Goal: Check status: Check status

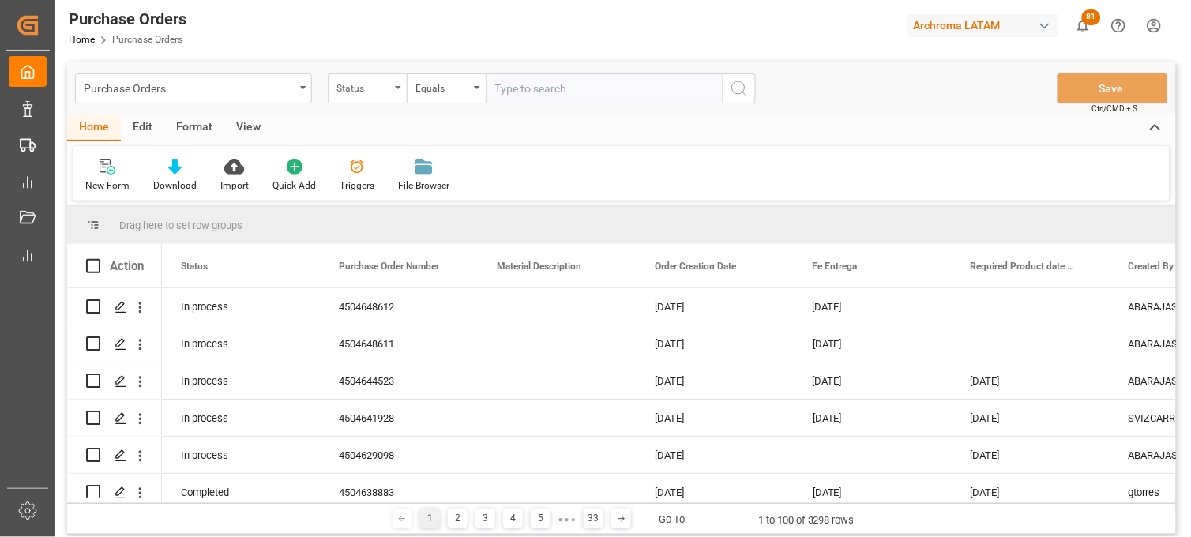
click at [374, 98] on div "Status" at bounding box center [367, 88] width 79 height 30
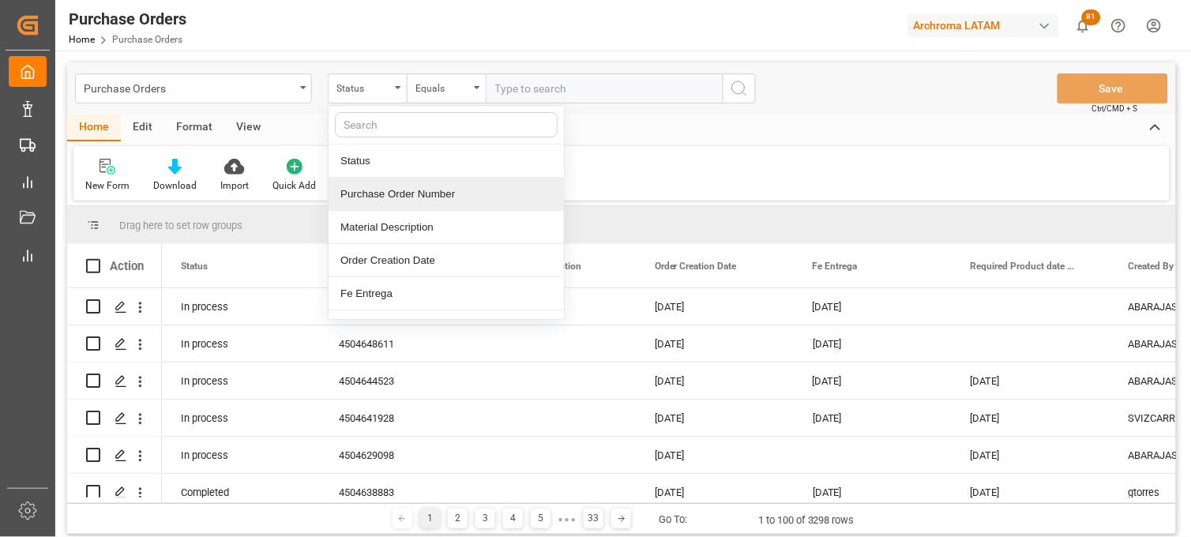
click at [389, 195] on div "Purchase Order Number" at bounding box center [446, 194] width 235 height 33
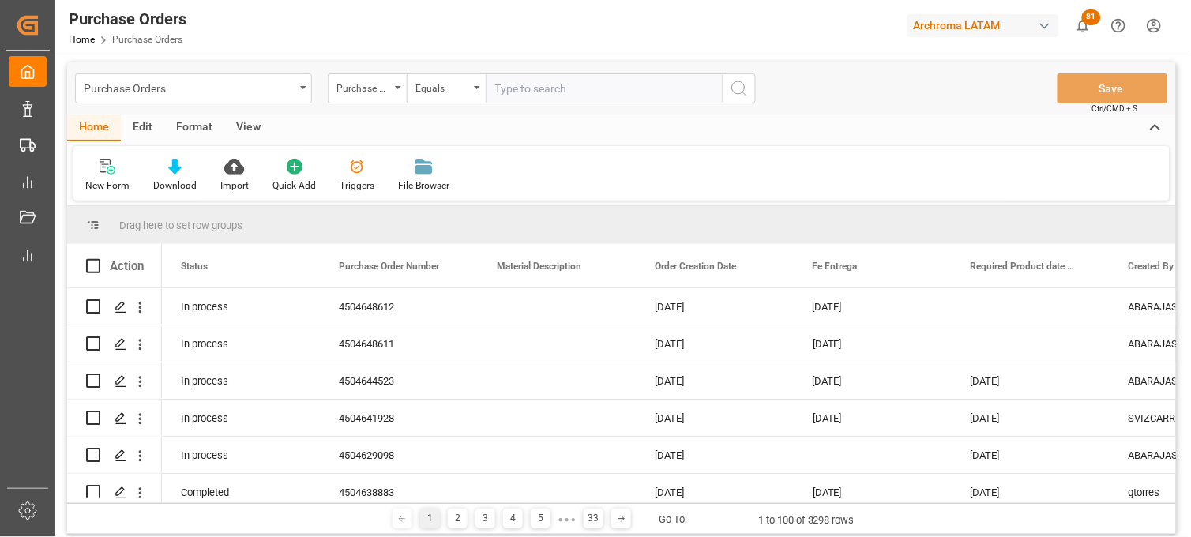
click at [525, 100] on input "text" at bounding box center [604, 88] width 237 height 30
paste input "4504629098"
type input "4504629098"
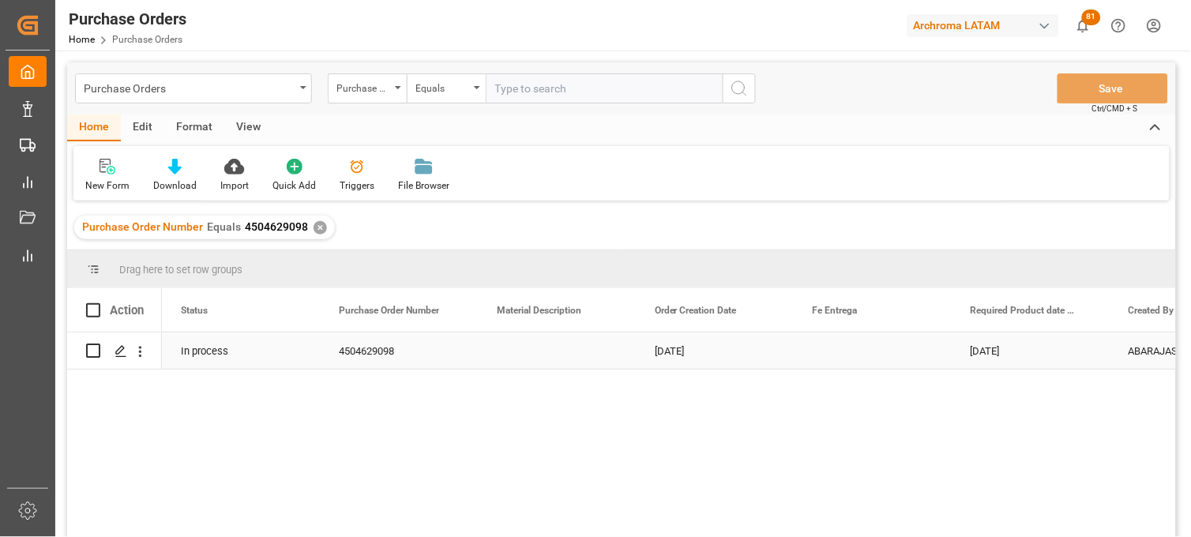
click at [823, 348] on div "Press SPACE to select this row." at bounding box center [873, 351] width 158 height 36
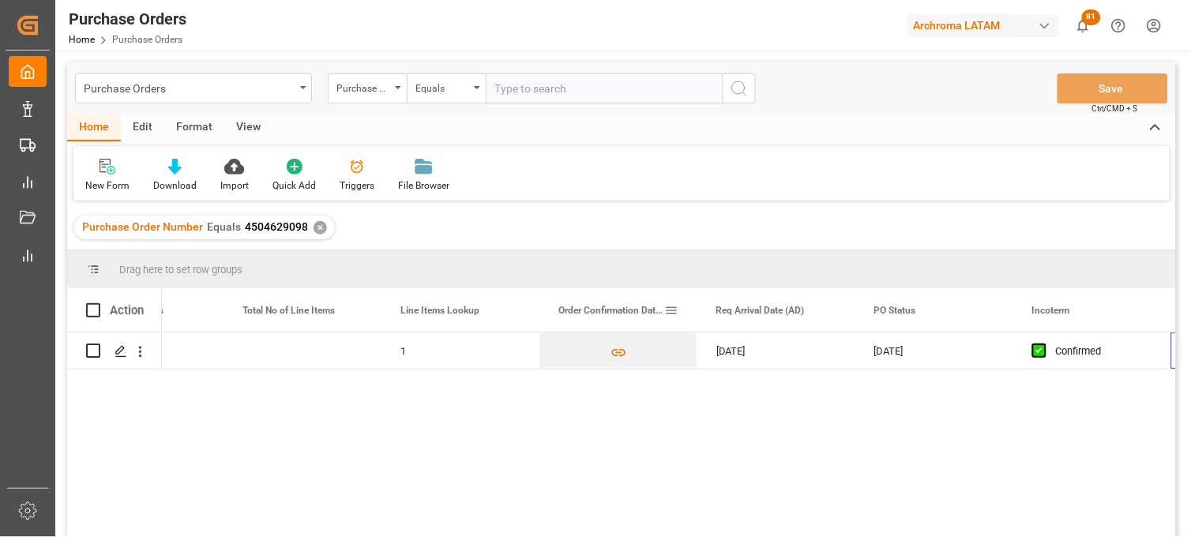
scroll to position [0, 1202]
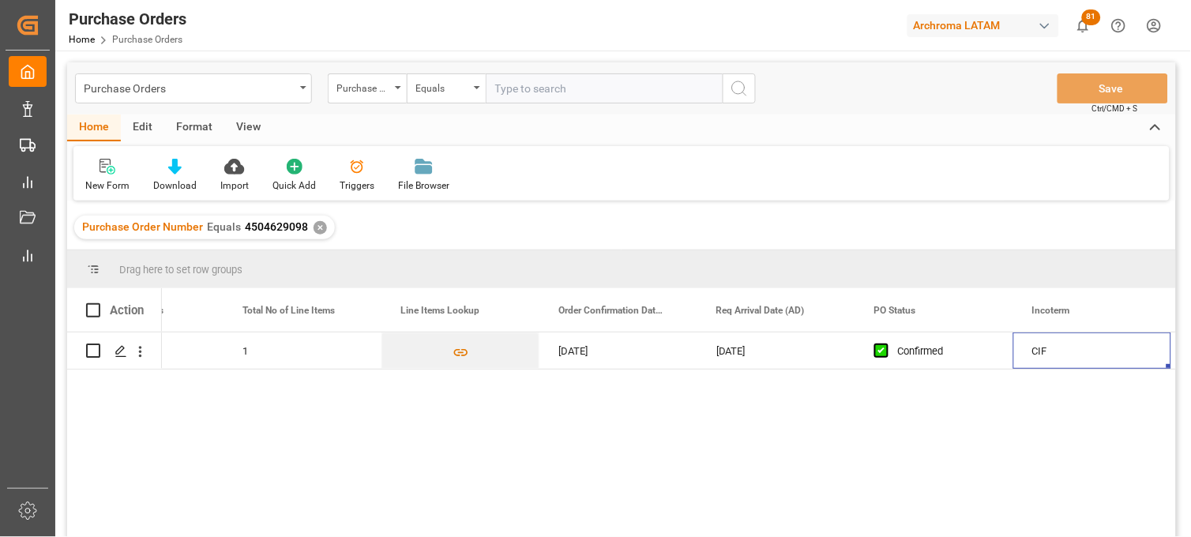
click at [316, 227] on div "✕" at bounding box center [320, 227] width 13 height 13
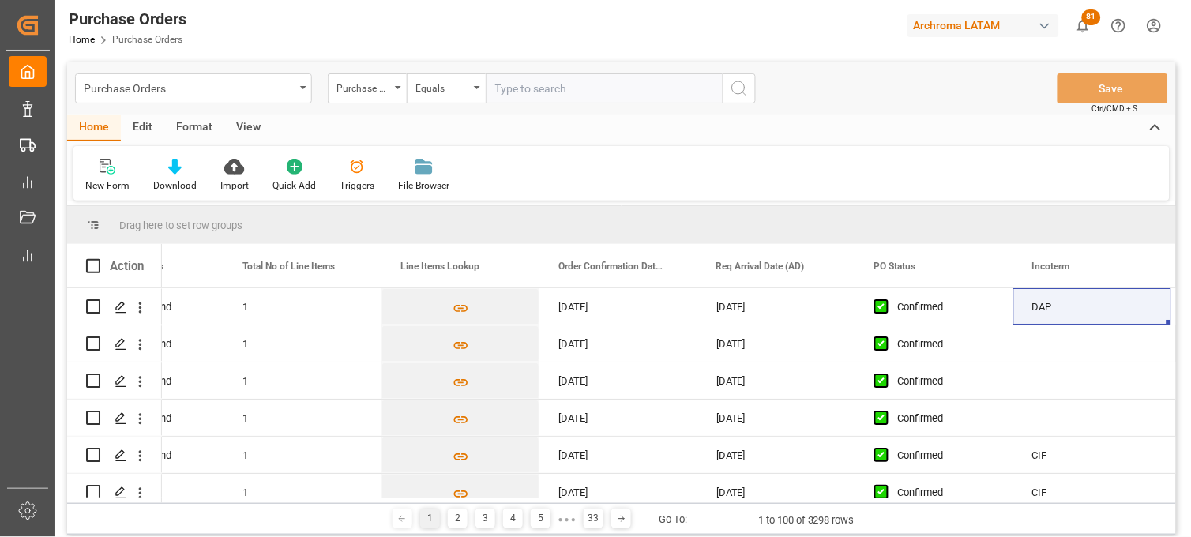
click at [499, 85] on input "text" at bounding box center [604, 88] width 237 height 30
paste input "4504648612"
type input "4504648612"
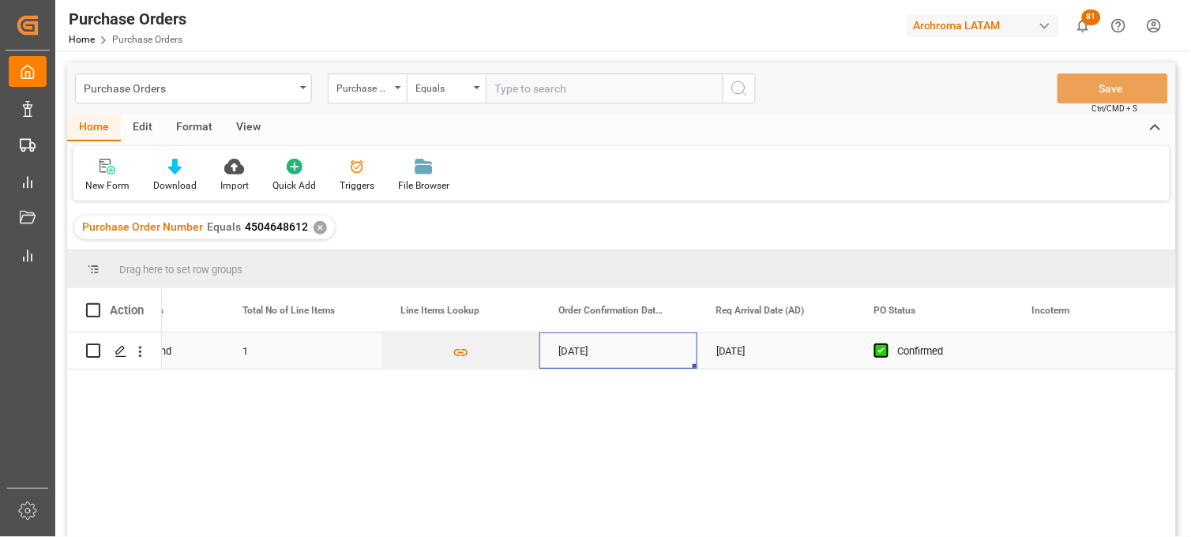
click at [596, 348] on div "[DATE]" at bounding box center [619, 351] width 158 height 36
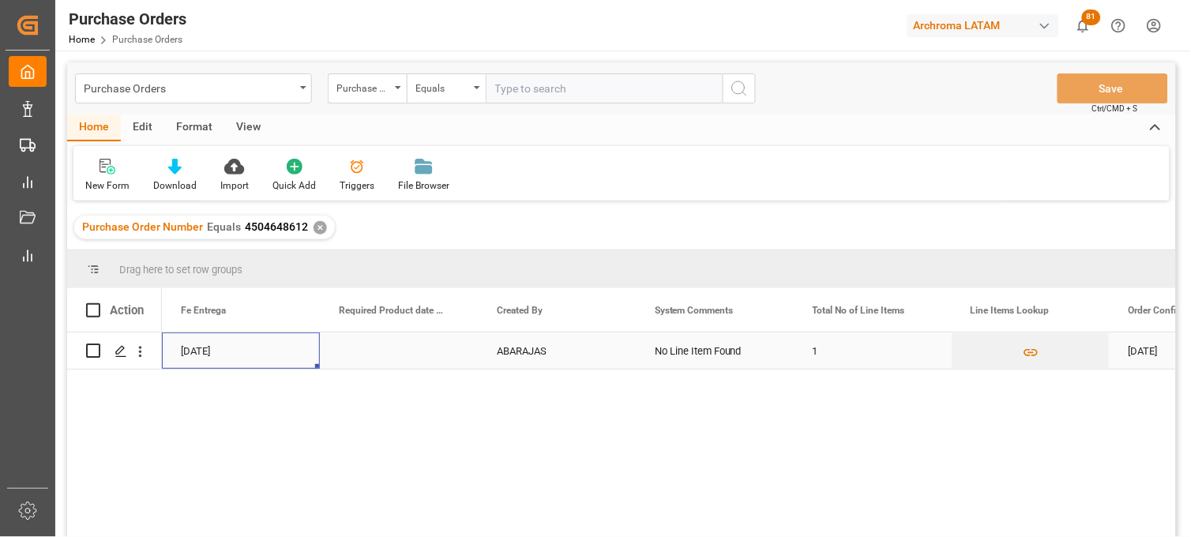
scroll to position [0, 474]
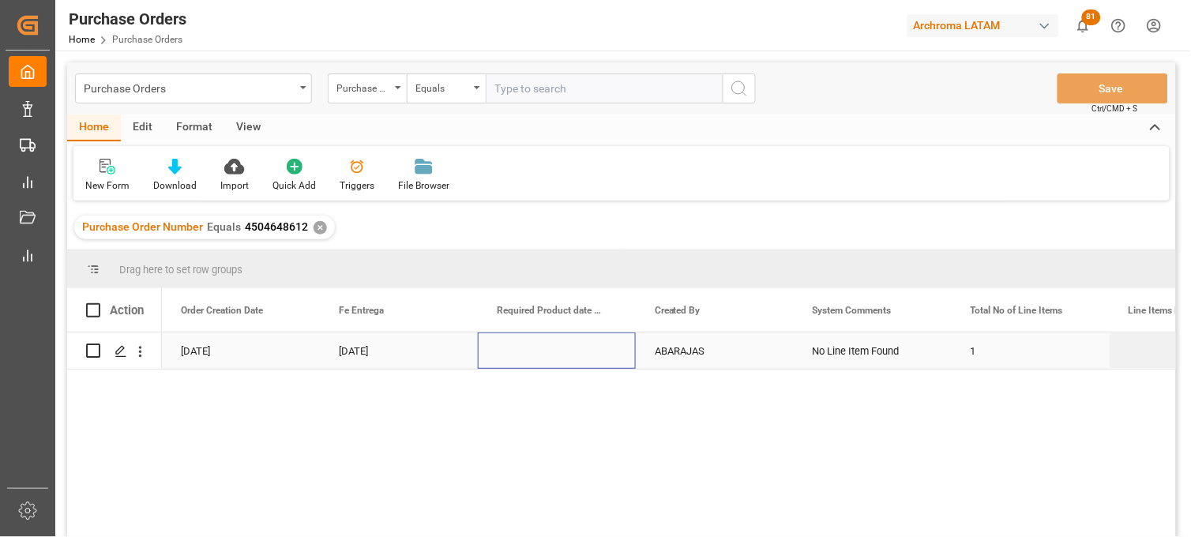
click at [555, 356] on div "Press SPACE to select this row." at bounding box center [557, 351] width 158 height 36
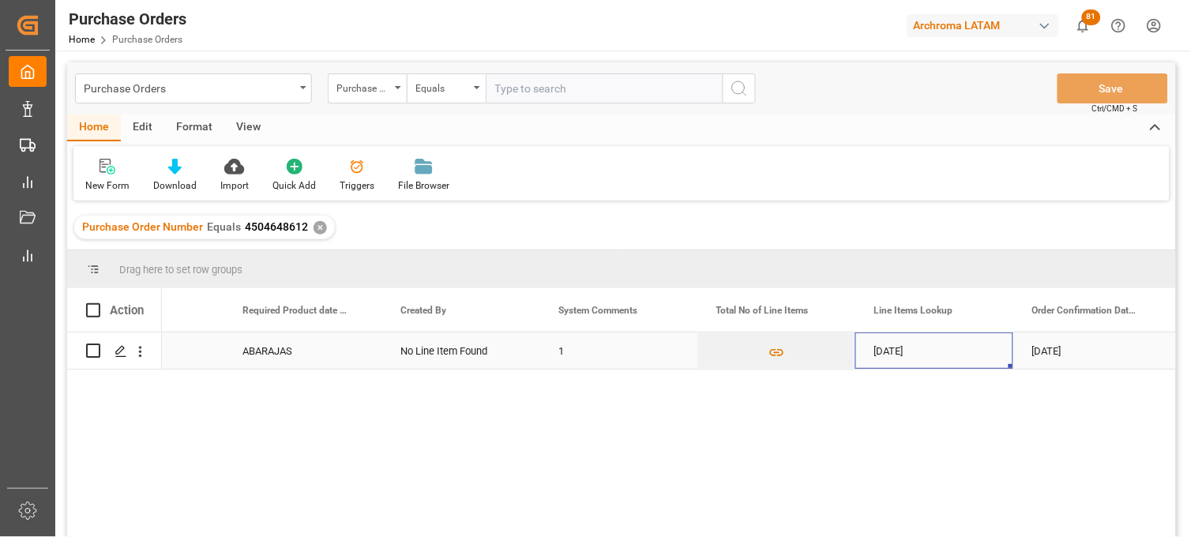
scroll to position [0, 886]
click at [316, 228] on div "✕" at bounding box center [320, 227] width 13 height 13
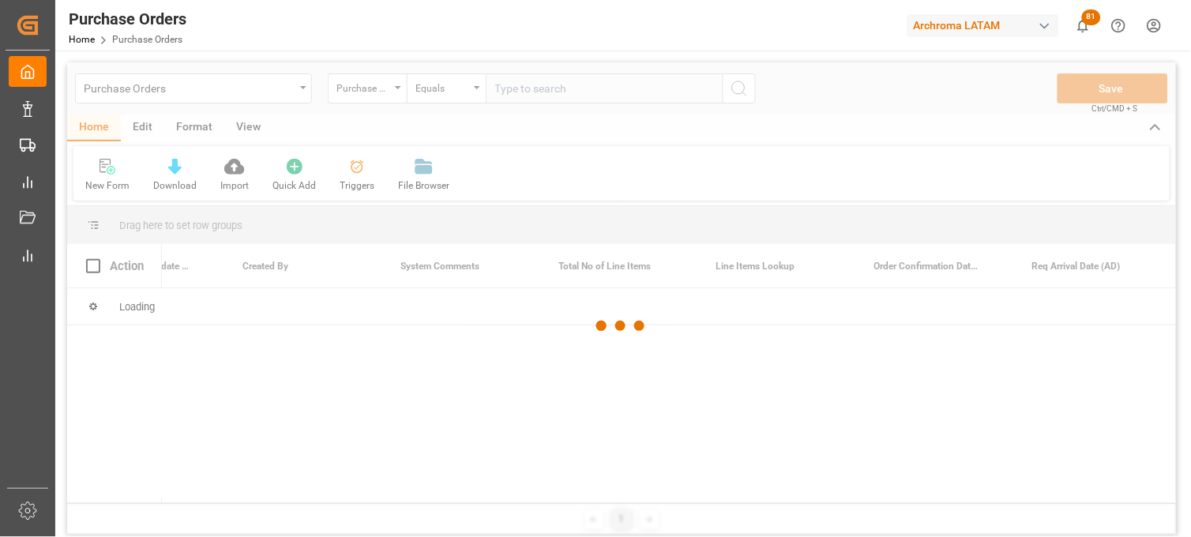
click at [515, 96] on div at bounding box center [621, 326] width 1109 height 528
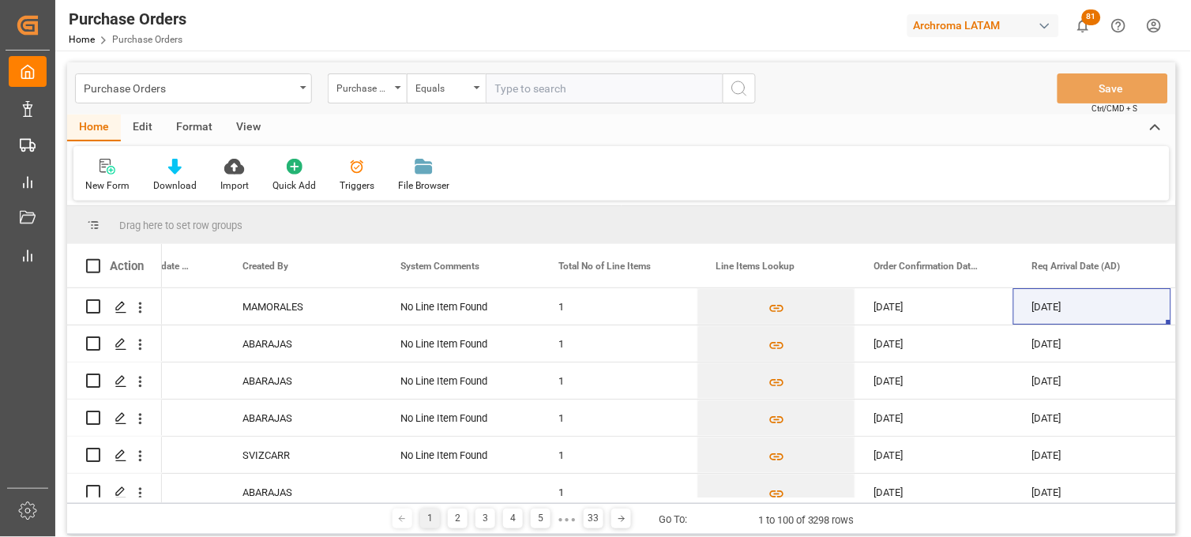
click at [516, 90] on input "text" at bounding box center [604, 88] width 237 height 30
paste input "4504629099"
type input "4504629099"
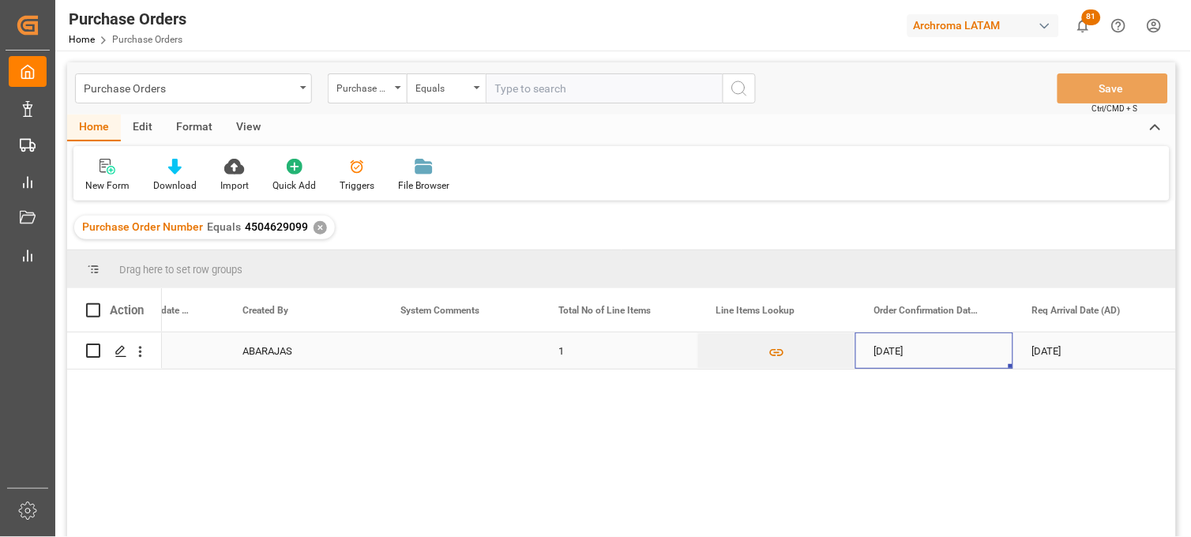
click at [894, 362] on div "[DATE]" at bounding box center [935, 351] width 158 height 36
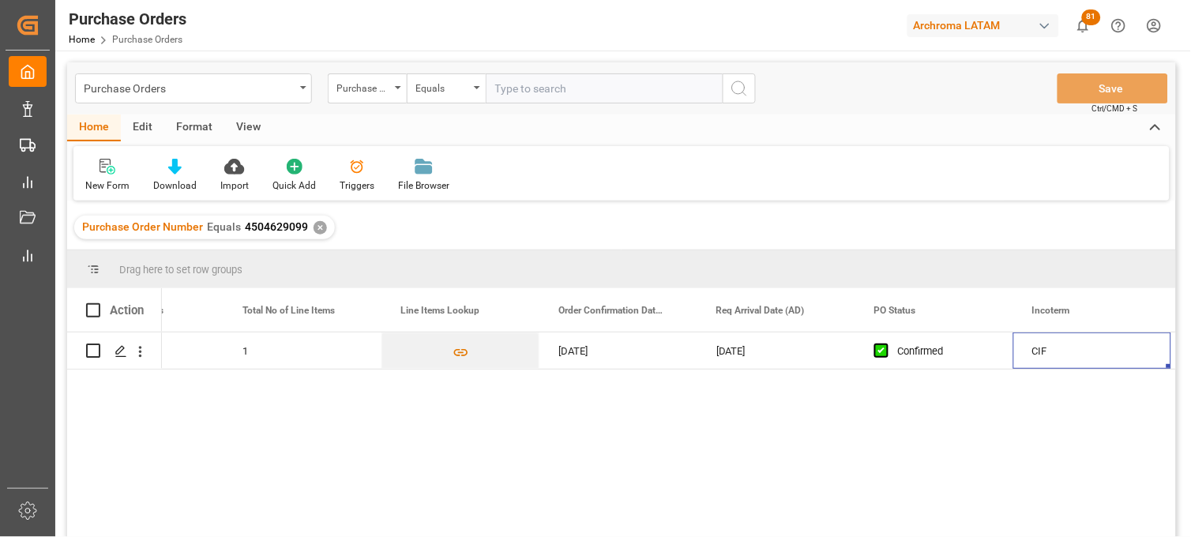
scroll to position [0, 1360]
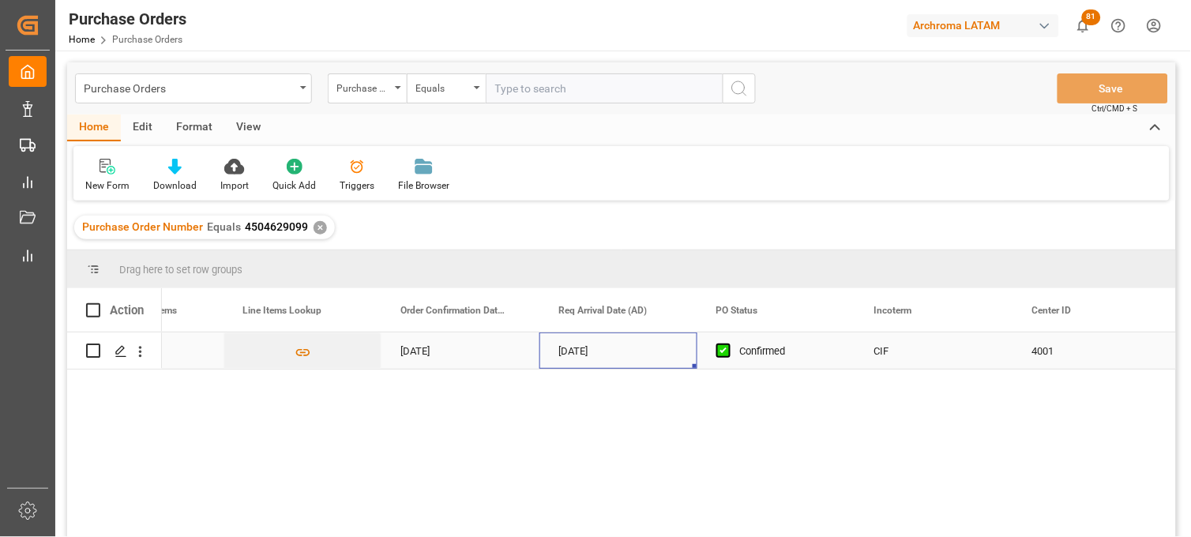
click at [570, 357] on div "[DATE]" at bounding box center [619, 351] width 158 height 36
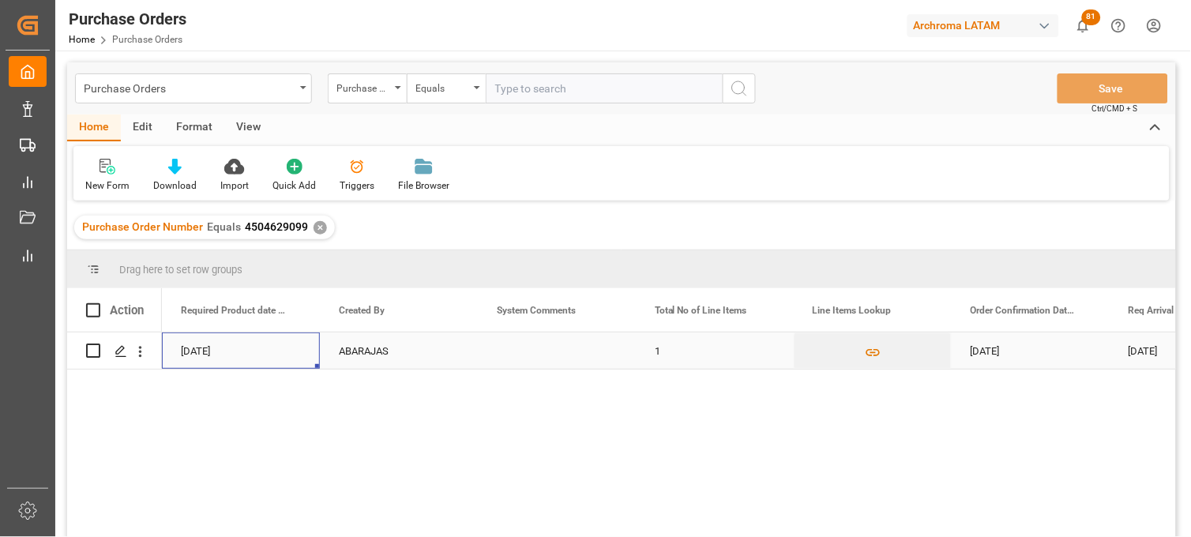
scroll to position [0, 632]
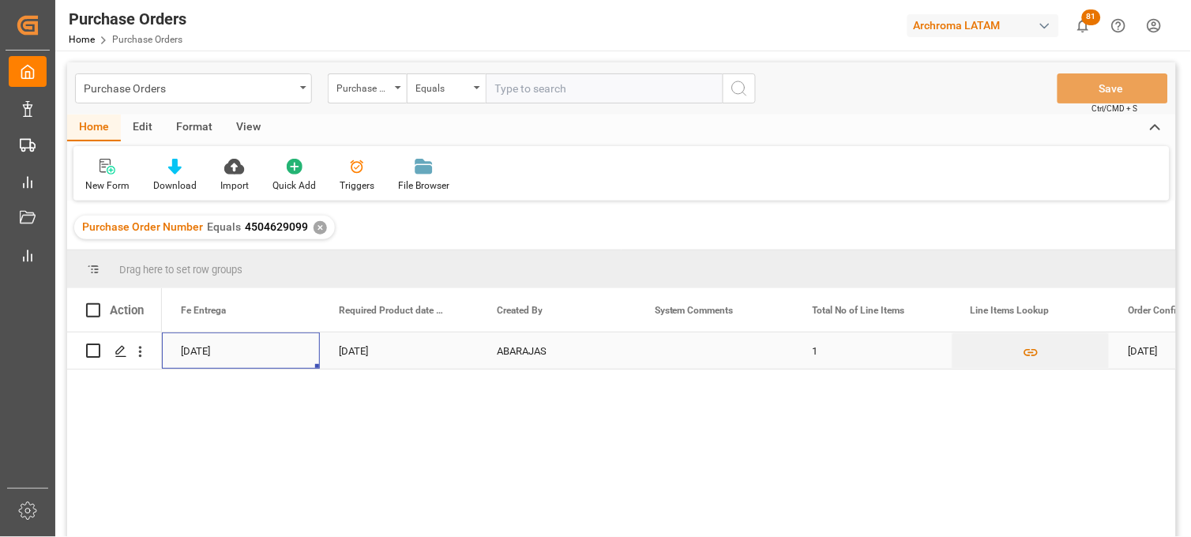
click at [697, 356] on div "Press SPACE to select this row." at bounding box center [715, 351] width 158 height 36
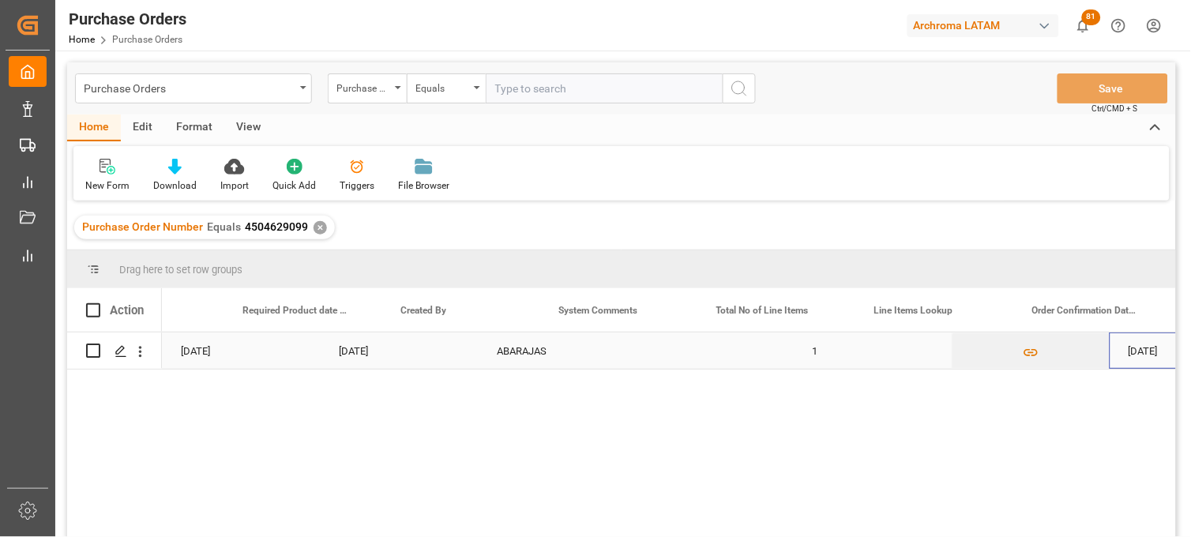
scroll to position [0, 728]
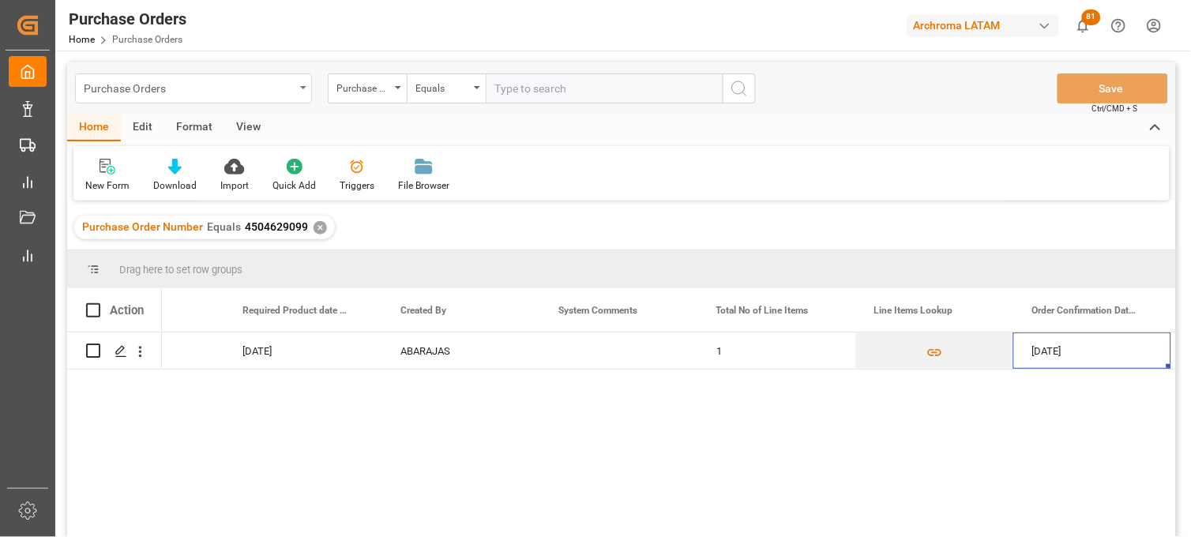
click at [274, 90] on div "Purchase Orders" at bounding box center [189, 87] width 211 height 20
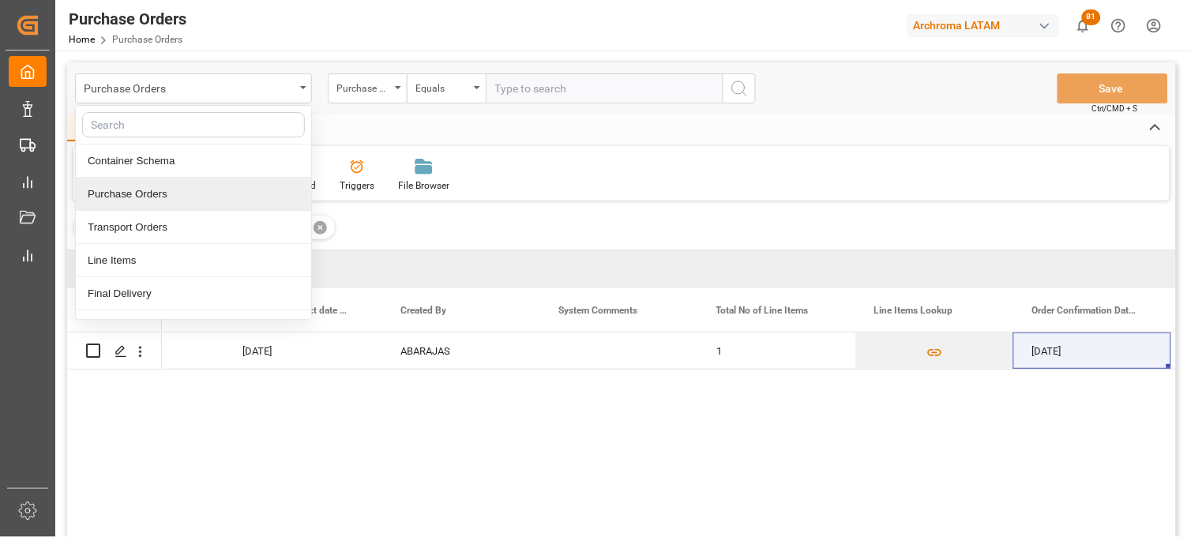
click at [211, 194] on div "Purchase Orders" at bounding box center [193, 194] width 235 height 33
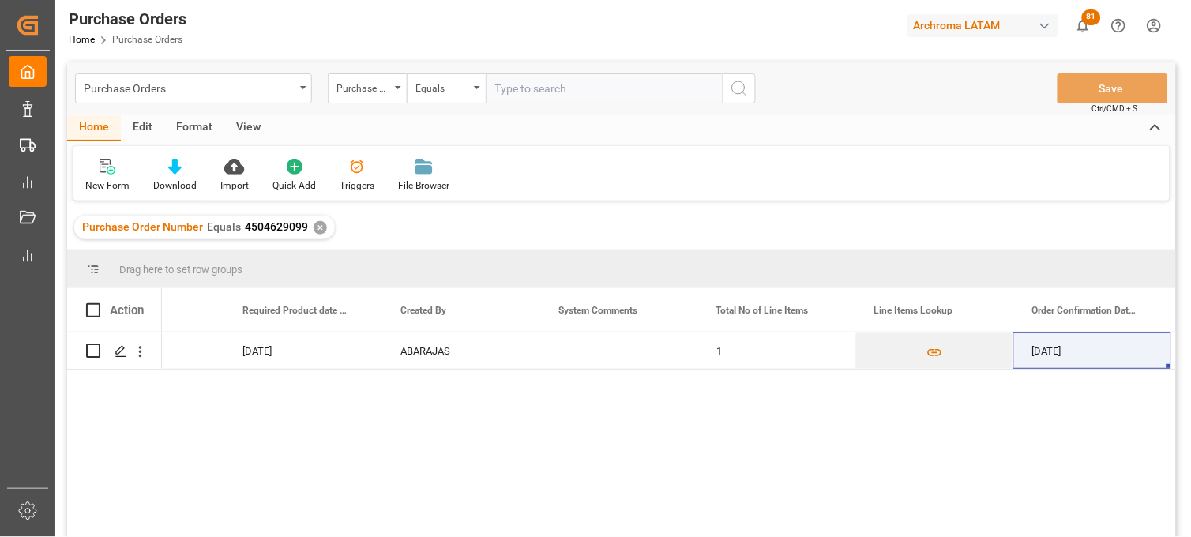
click at [344, 117] on div "Home Edit Format View" at bounding box center [621, 128] width 1109 height 27
click at [318, 232] on div "Purchase Order Number Equals 4504629099 ✕" at bounding box center [204, 228] width 261 height 24
click at [318, 232] on div "✕" at bounding box center [320, 227] width 13 height 13
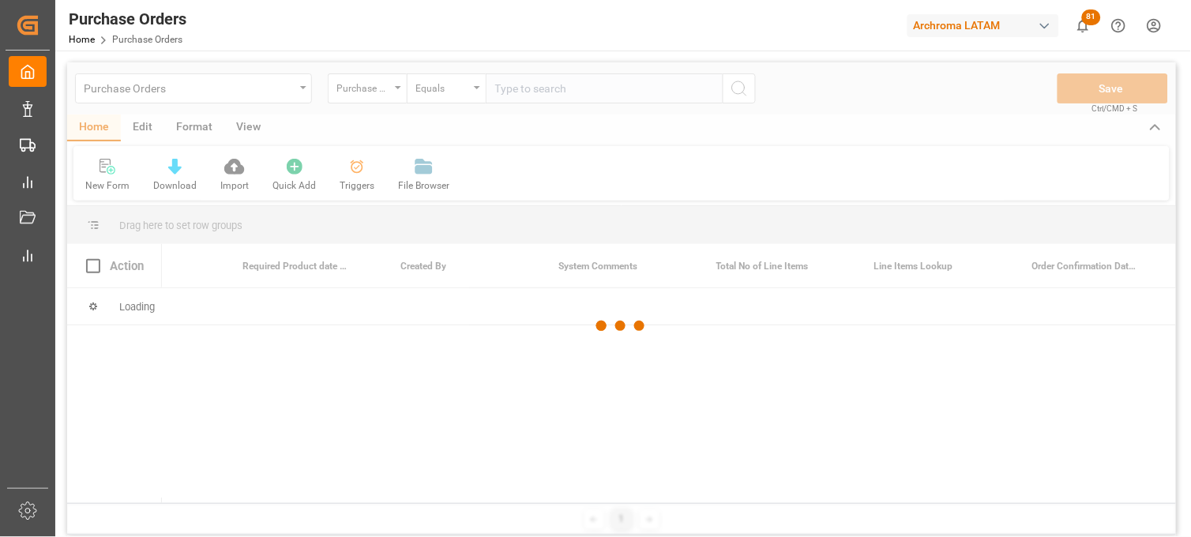
click at [318, 231] on div at bounding box center [621, 326] width 1109 height 528
drag, startPoint x: 318, startPoint y: 231, endPoint x: 444, endPoint y: 177, distance: 136.9
click at [441, 178] on div at bounding box center [621, 326] width 1109 height 528
click at [396, 90] on div at bounding box center [621, 326] width 1109 height 528
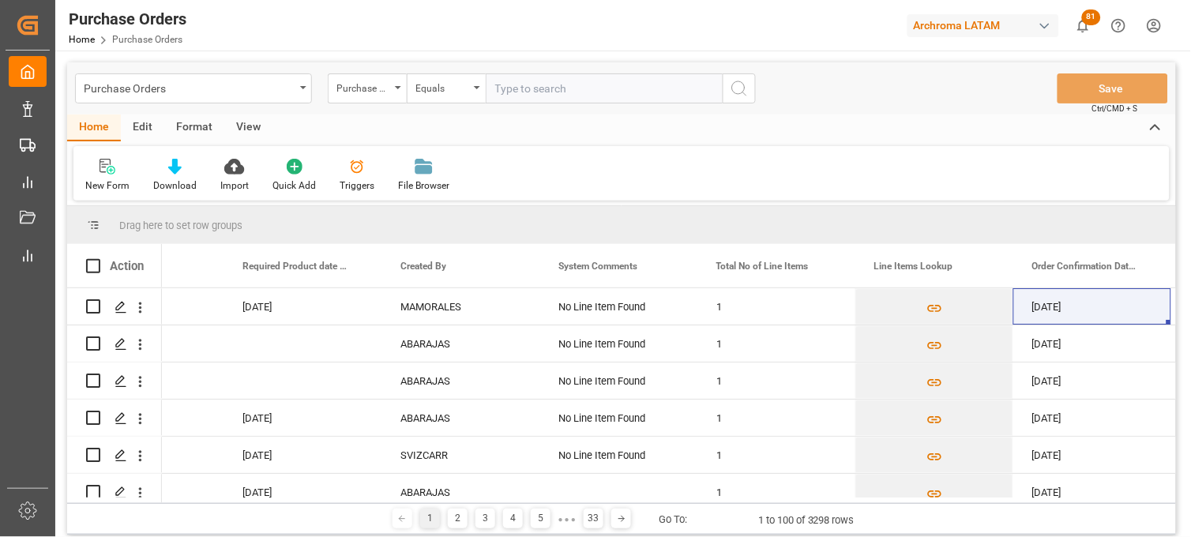
click at [396, 90] on div "Purchase Order Number" at bounding box center [367, 88] width 79 height 30
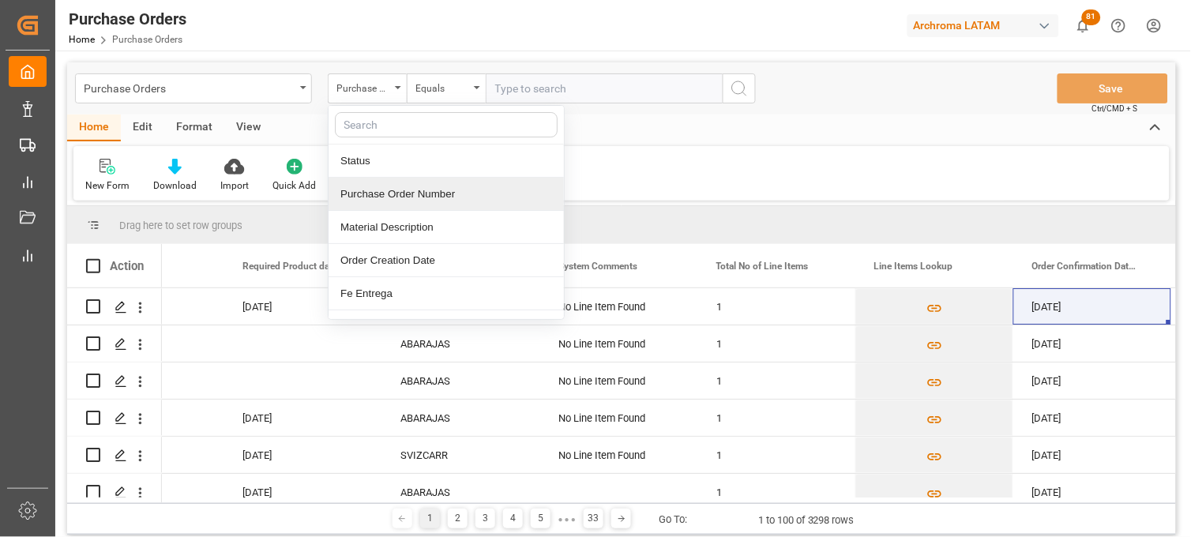
click at [391, 196] on div "Purchase Order Number" at bounding box center [446, 194] width 235 height 33
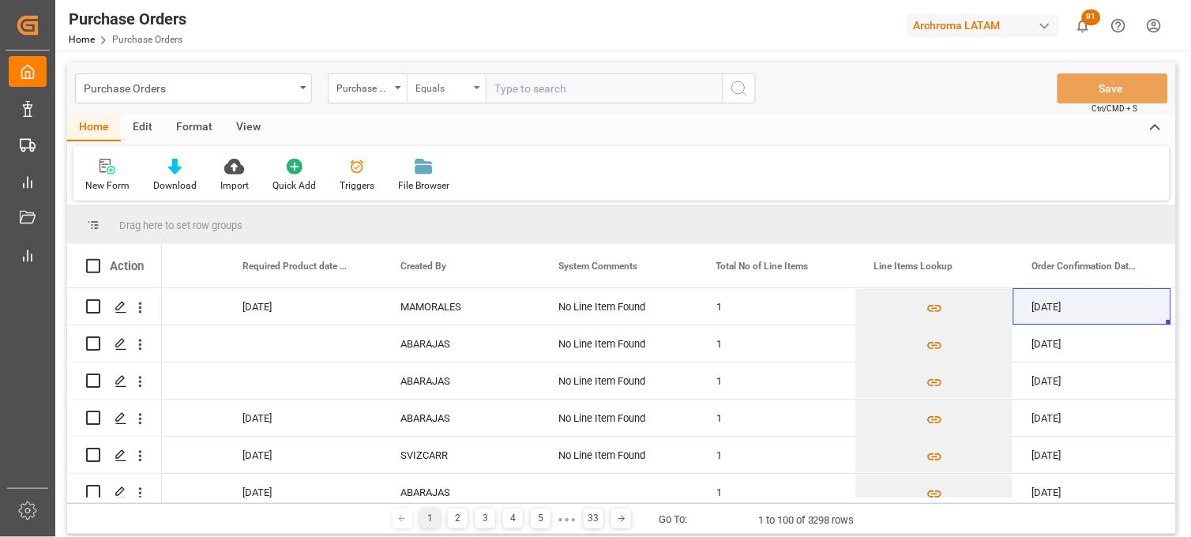
drag, startPoint x: 461, startPoint y: 88, endPoint x: 463, endPoint y: 99, distance: 10.4
click at [462, 89] on div "Equals" at bounding box center [443, 86] width 54 height 18
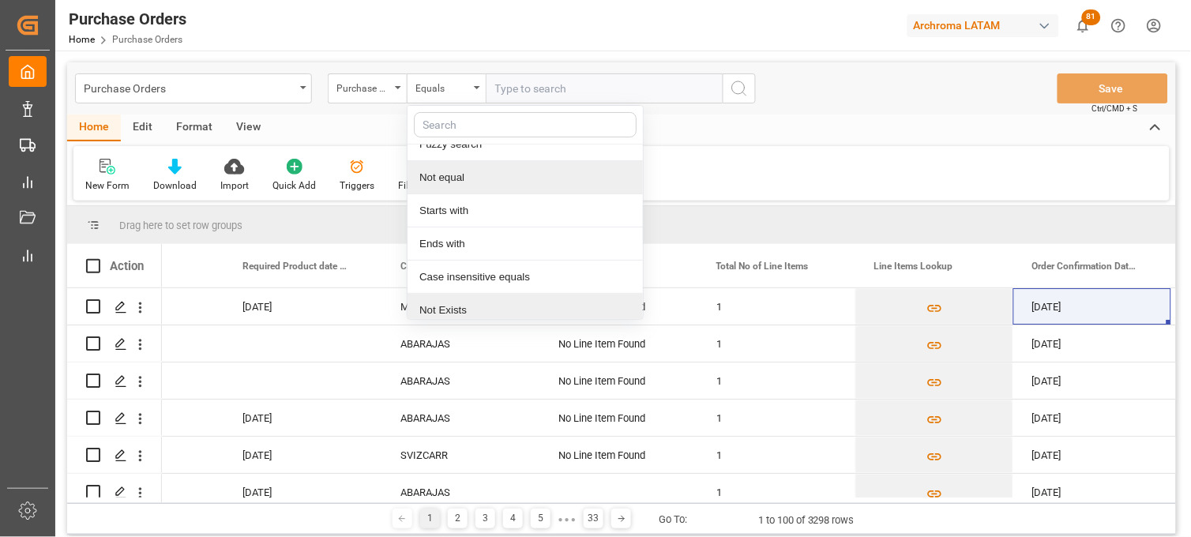
scroll to position [91, 0]
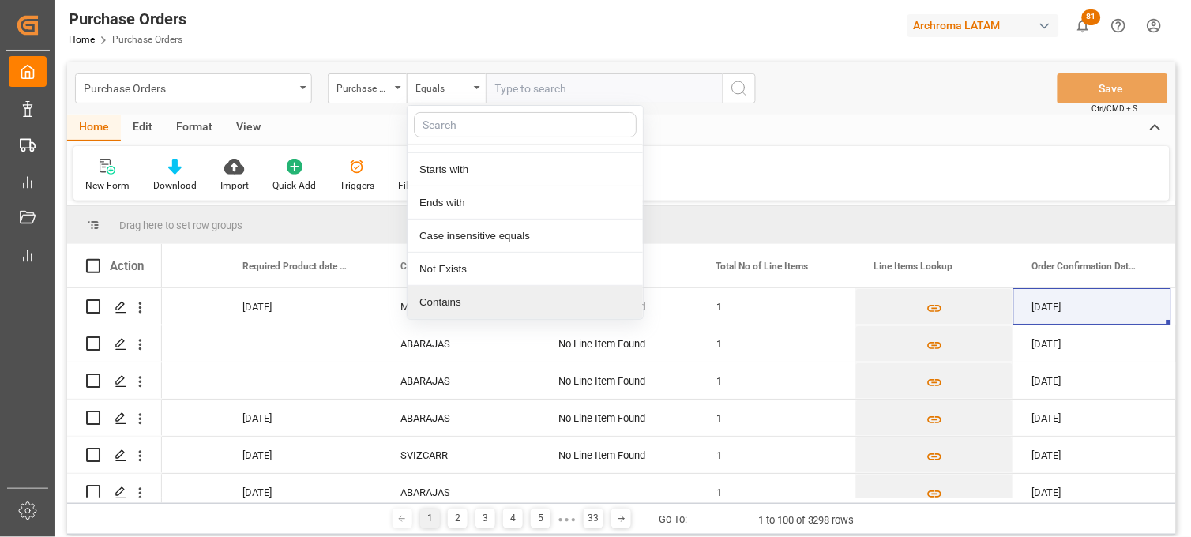
click at [456, 309] on div "Contains" at bounding box center [525, 302] width 235 height 33
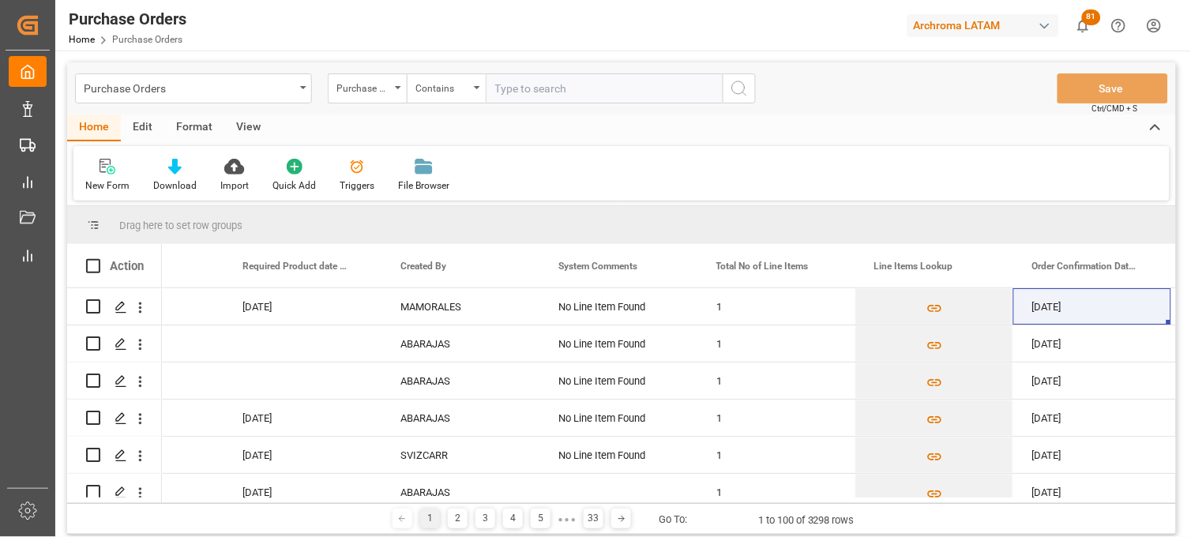
paste input "4504644522"
click at [630, 87] on input "4504644522,4504644522" at bounding box center [604, 88] width 237 height 30
drag, startPoint x: 632, startPoint y: 87, endPoint x: 581, endPoint y: 88, distance: 51.4
click at [581, 88] on input "4504644522,4504644522" at bounding box center [604, 88] width 237 height 30
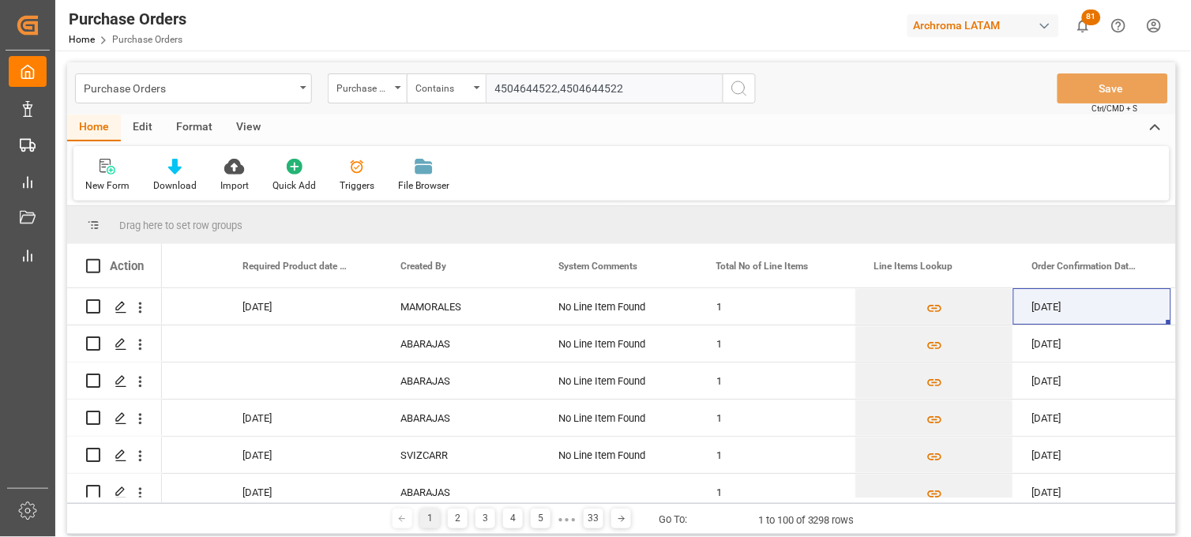
click at [572, 87] on input "4504644522,4504644522" at bounding box center [604, 88] width 237 height 30
drag, startPoint x: 562, startPoint y: 84, endPoint x: 748, endPoint y: 85, distance: 186.4
click at [748, 85] on div "Purchase Order Number Contains 4504644522,4504644522" at bounding box center [542, 88] width 428 height 30
paste input "51389"
type input "4504644522,4504651389"
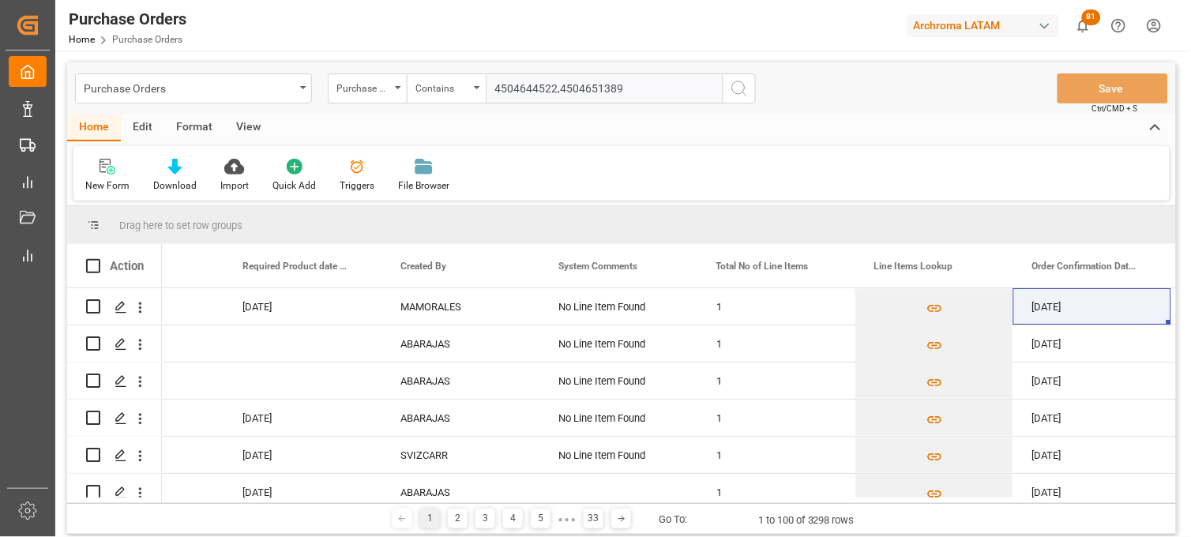
click at [748, 89] on icon "search button" at bounding box center [739, 88] width 19 height 19
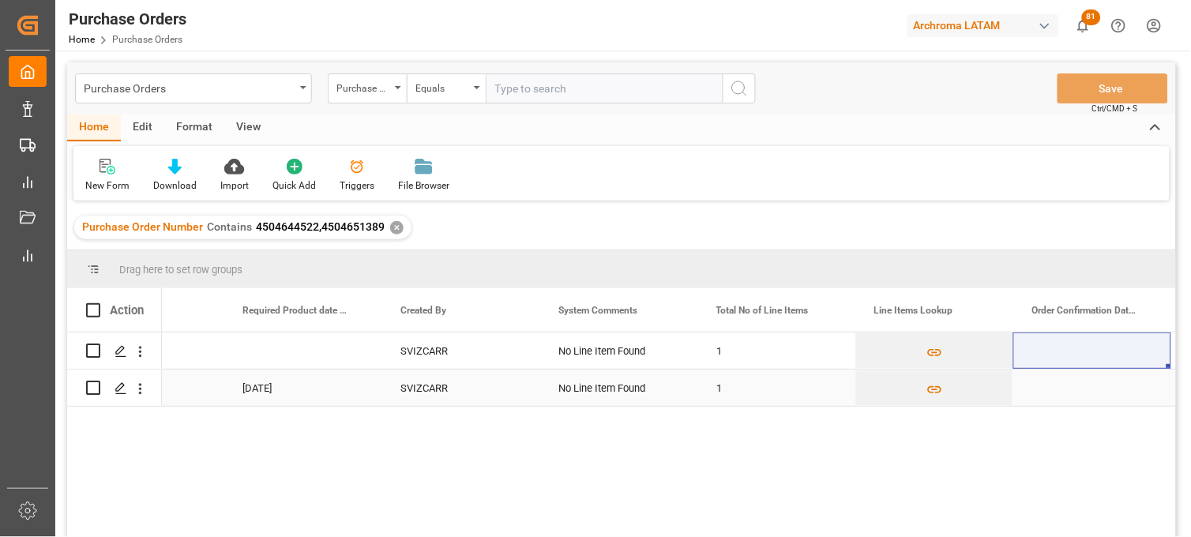
click at [275, 392] on div "[DATE]" at bounding box center [303, 388] width 158 height 36
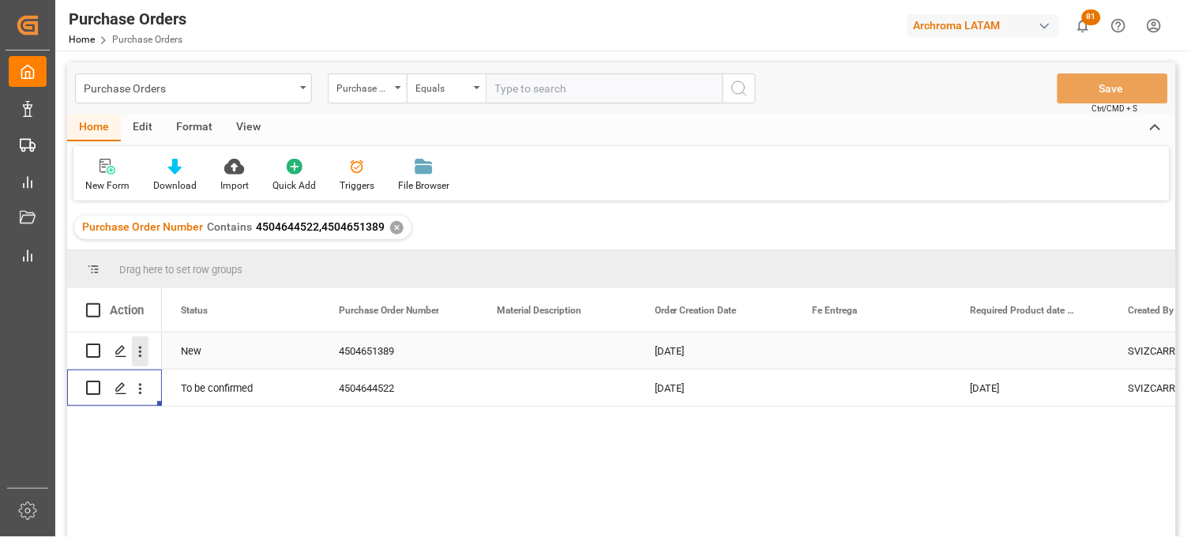
click at [144, 352] on icon "open menu" at bounding box center [140, 352] width 17 height 17
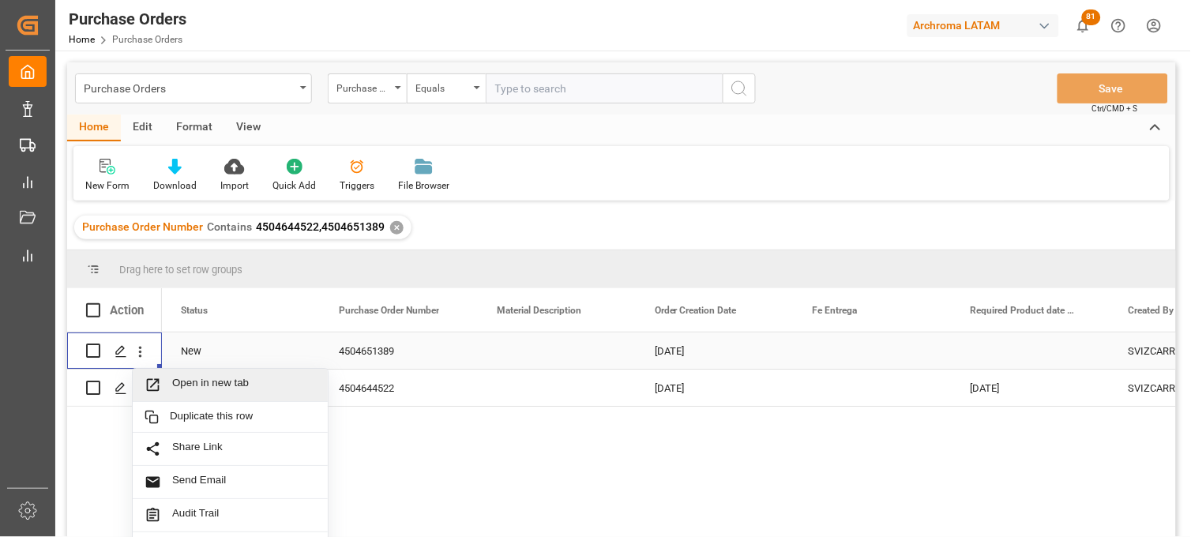
click at [172, 382] on span "Open in new tab" at bounding box center [244, 385] width 144 height 17
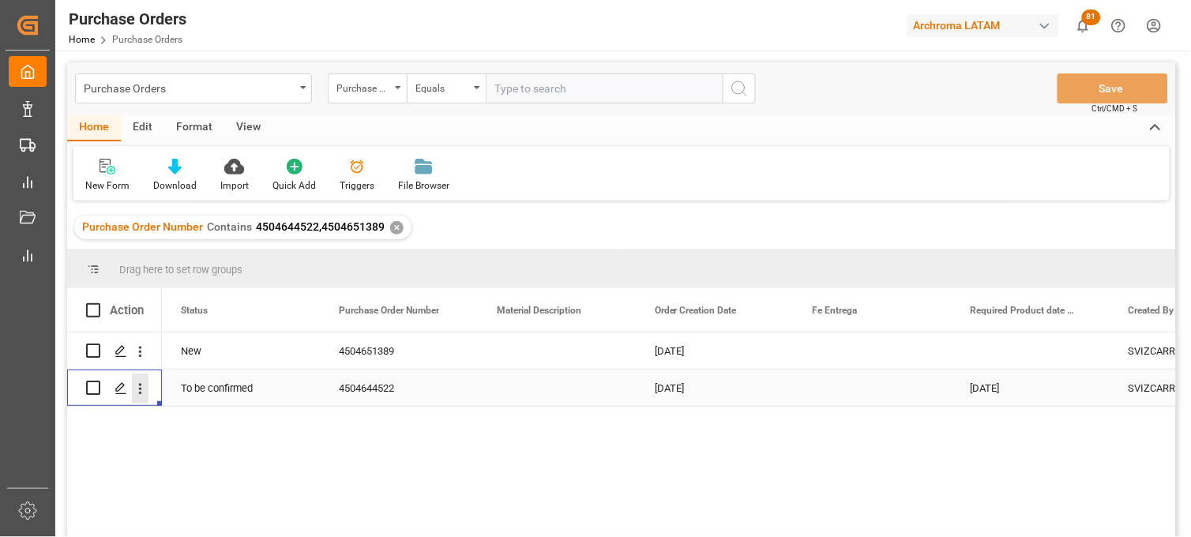
click at [137, 392] on icon "open menu" at bounding box center [140, 389] width 17 height 17
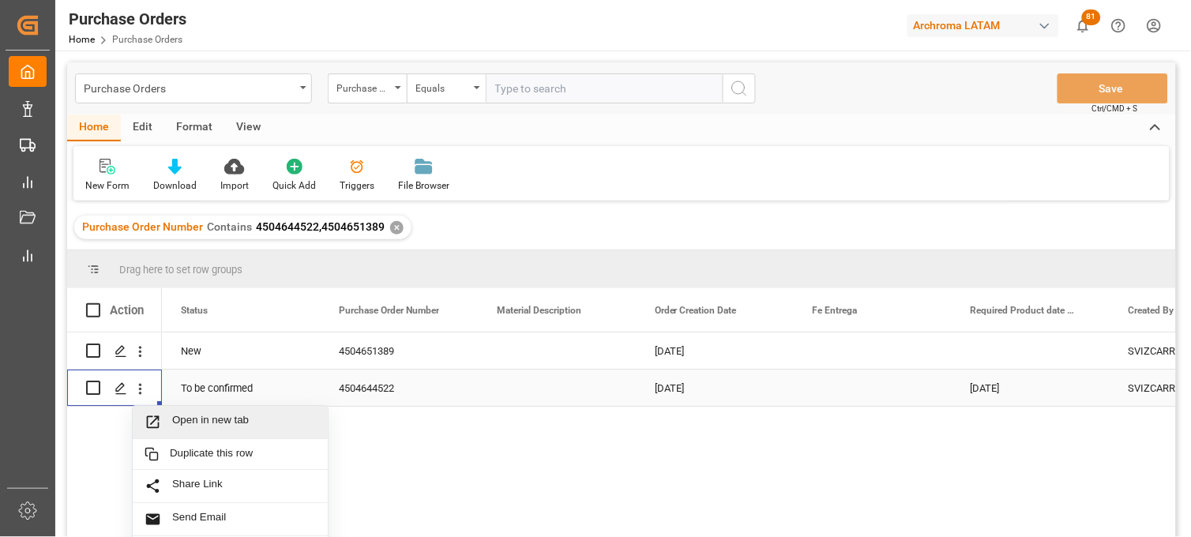
click at [170, 420] on span "Press SPACE to select this row." at bounding box center [159, 422] width 28 height 17
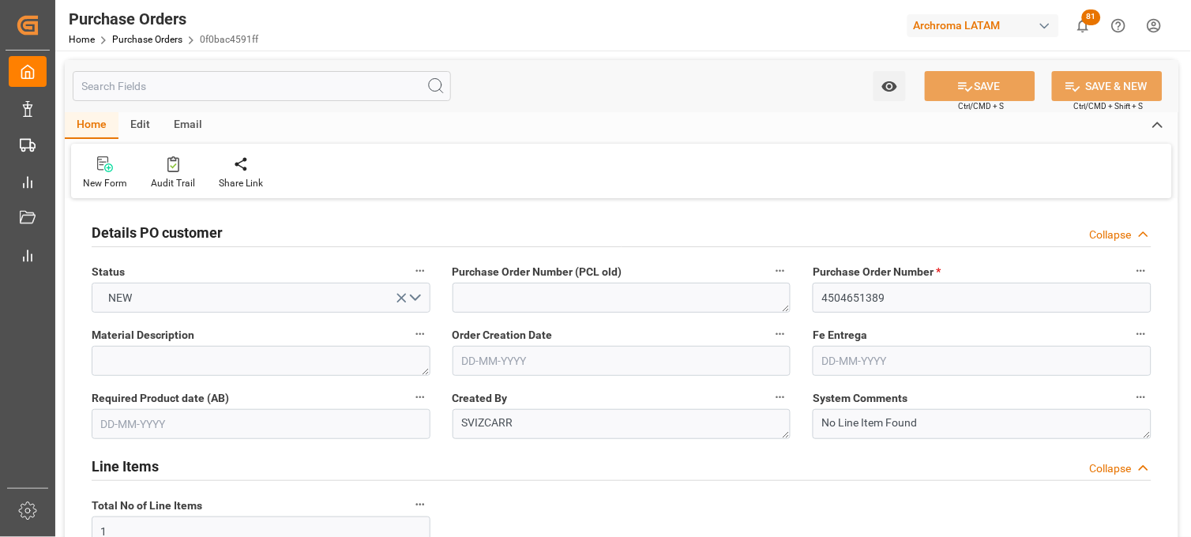
type input "[DATE]"
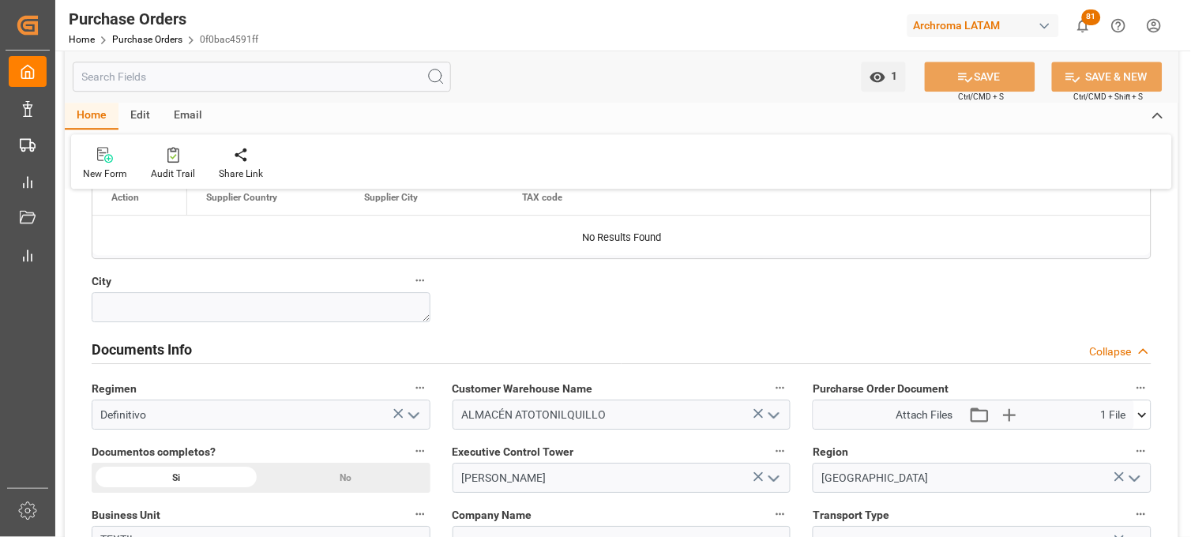
scroll to position [1053, 0]
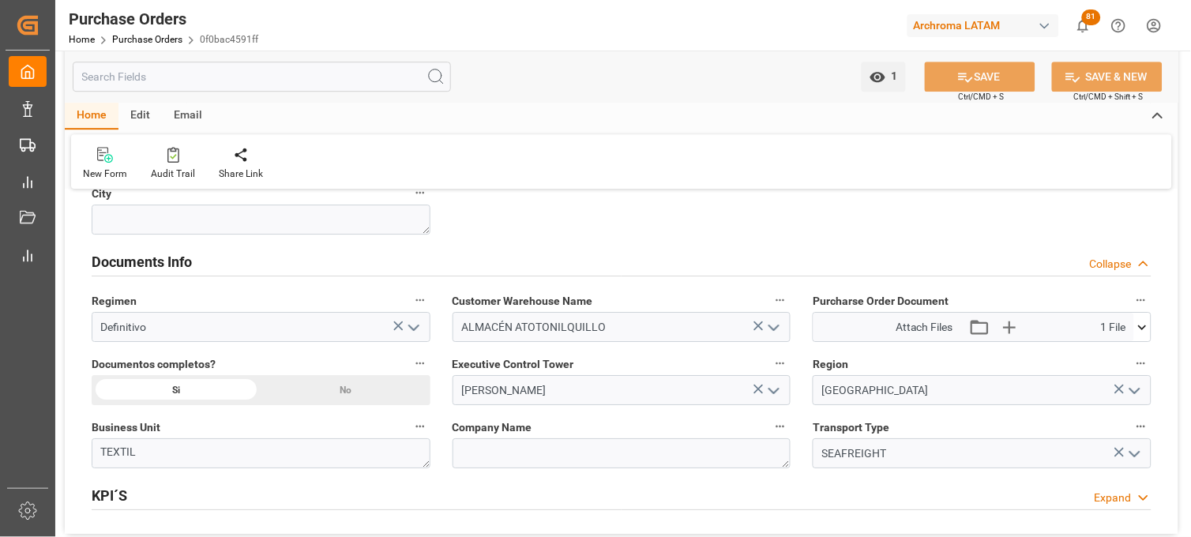
click at [1148, 333] on icon at bounding box center [1142, 327] width 17 height 17
click at [1133, 356] on icon at bounding box center [1134, 356] width 17 height 17
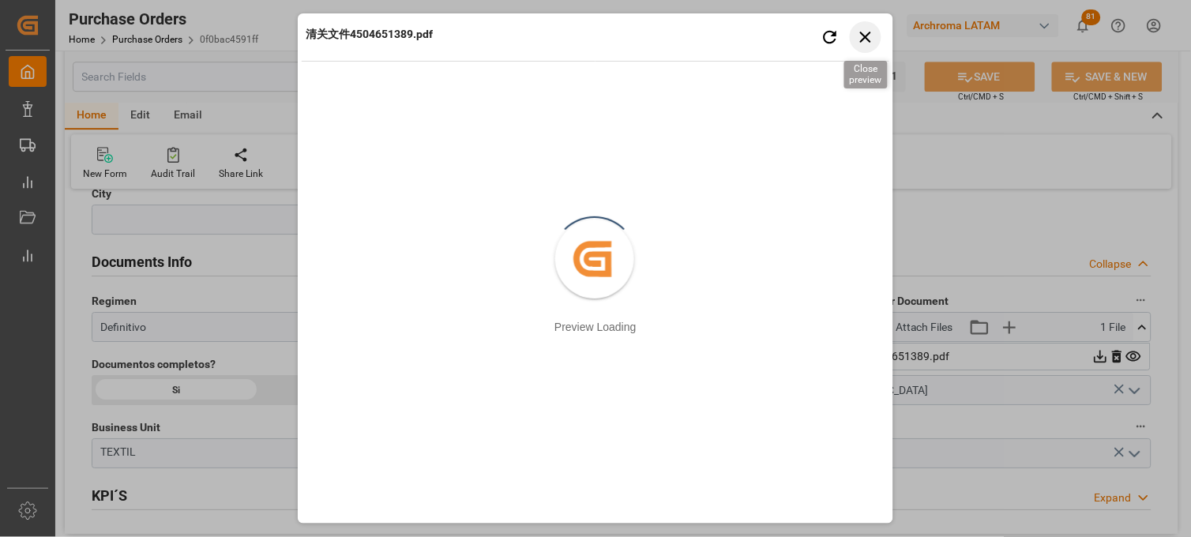
click at [858, 36] on icon "button" at bounding box center [866, 37] width 20 height 20
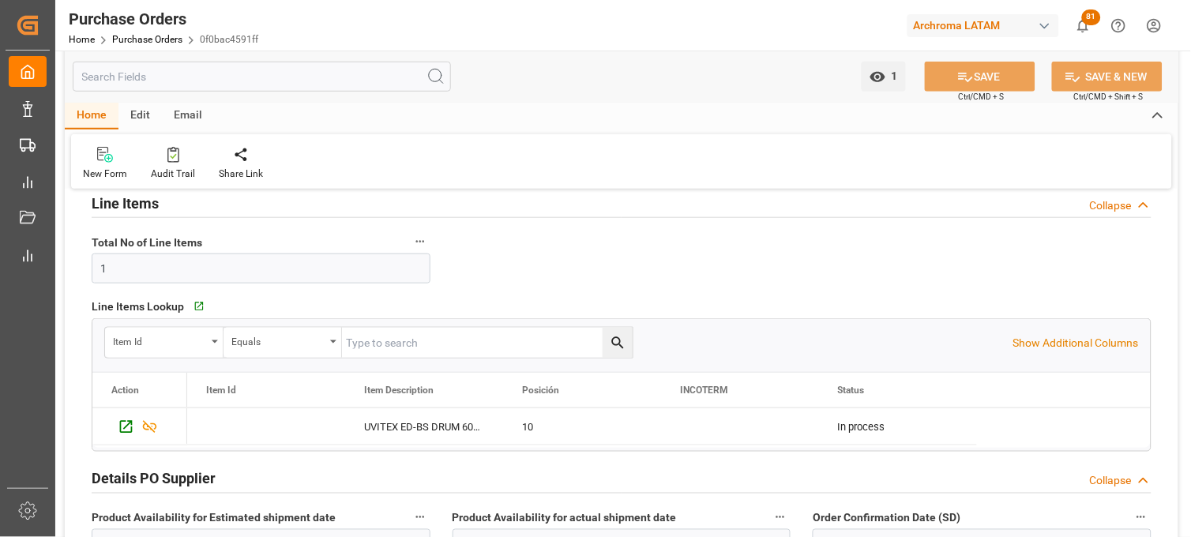
scroll to position [0, 0]
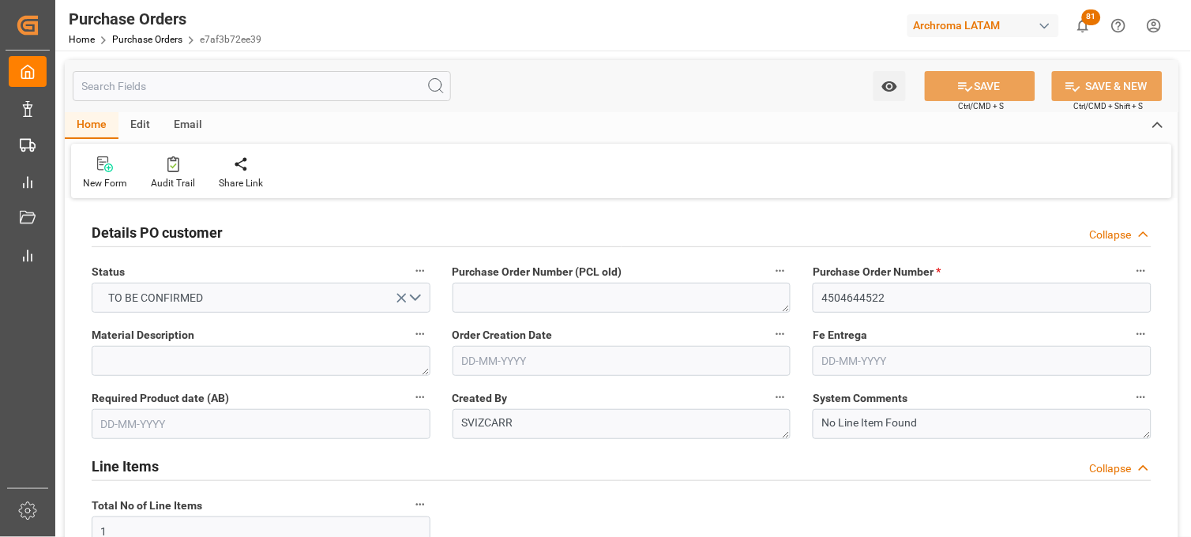
type input "16-07-2025"
type input "15-09-2025"
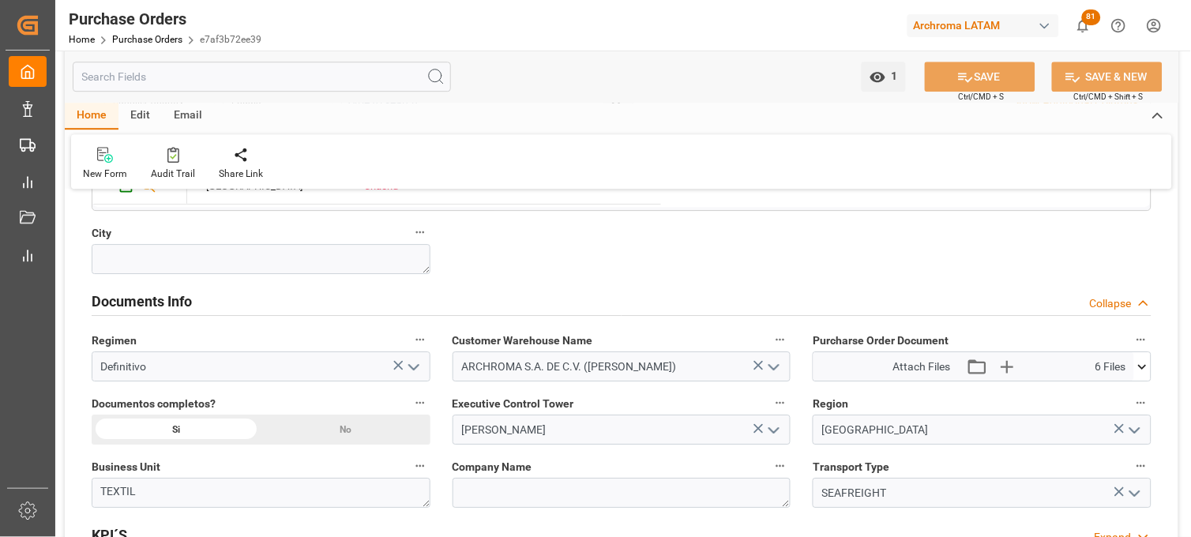
scroll to position [965, 0]
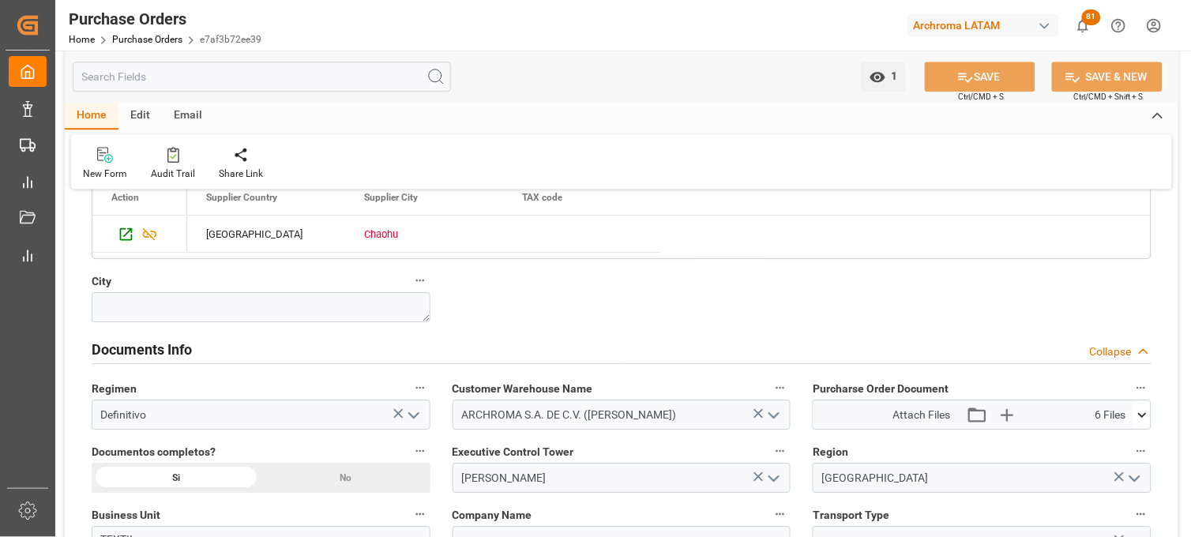
click at [1141, 419] on icon at bounding box center [1142, 415] width 17 height 17
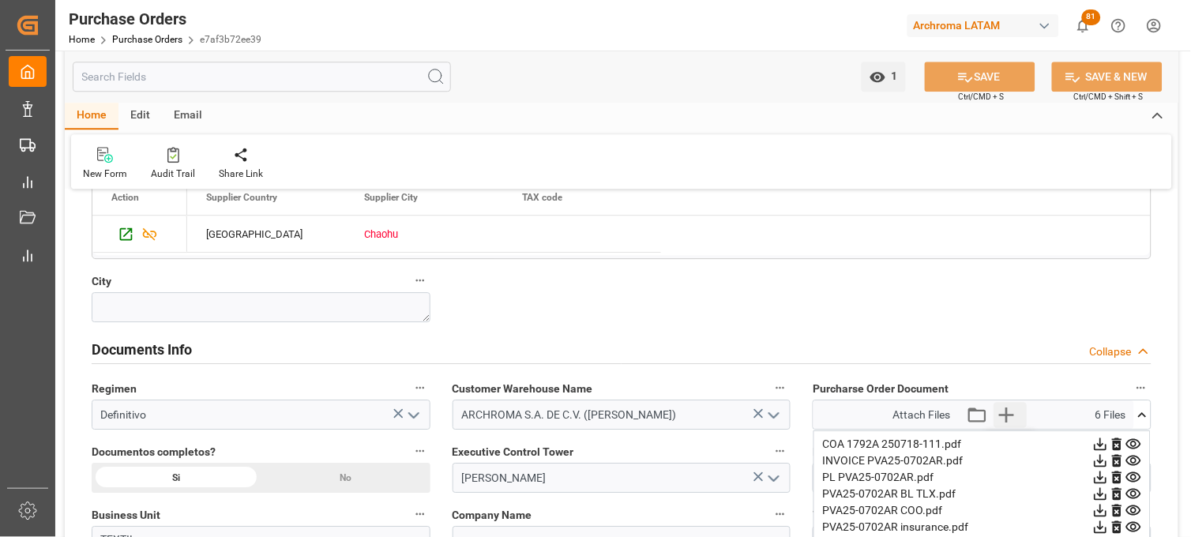
scroll to position [1053, 0]
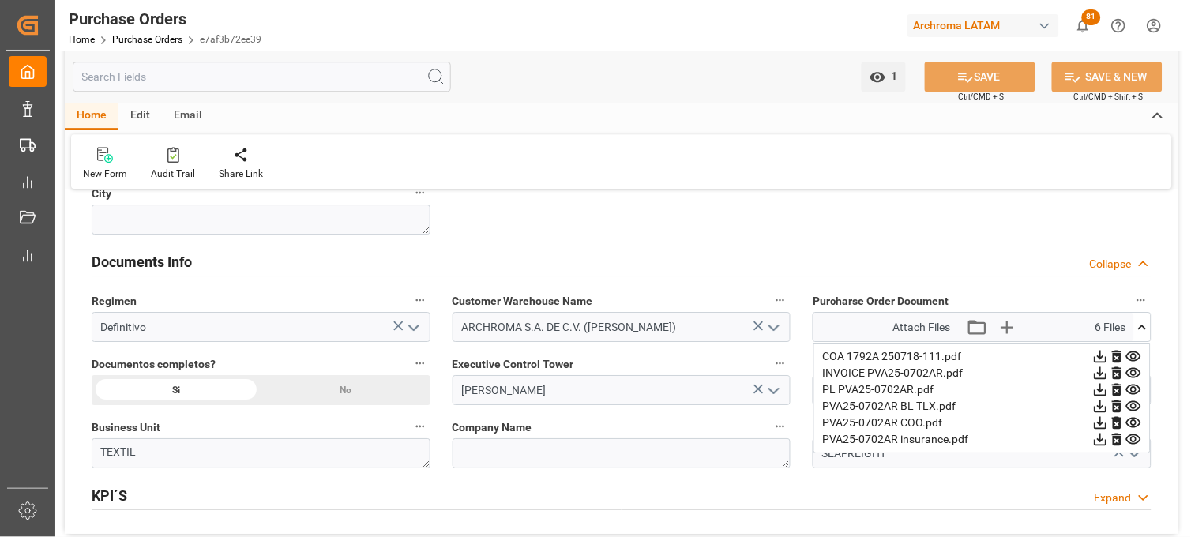
click at [1132, 411] on icon at bounding box center [1134, 406] width 15 height 10
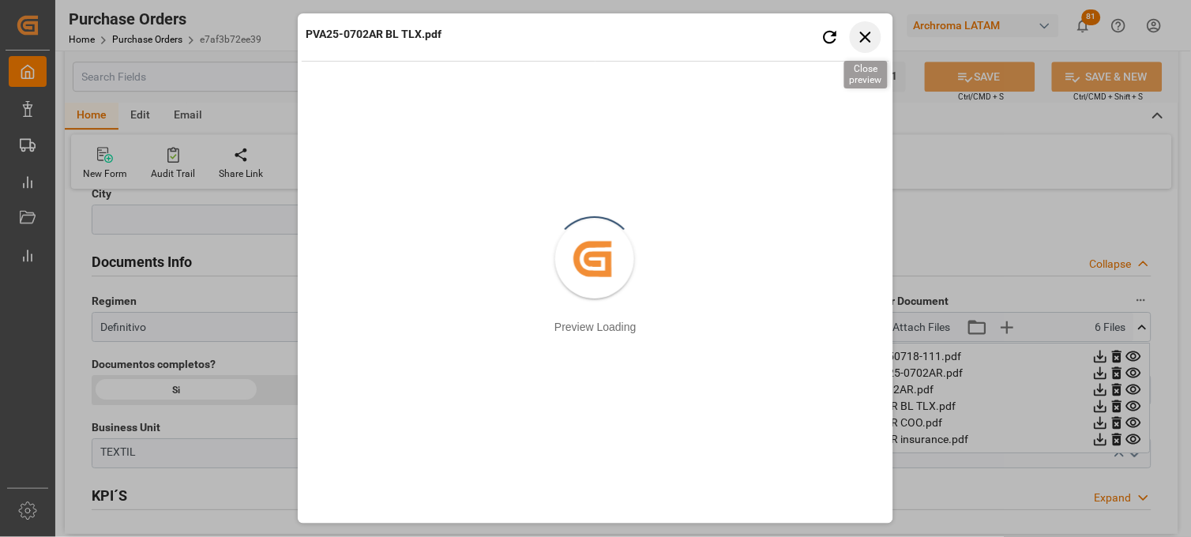
click at [863, 27] on icon "button" at bounding box center [866, 37] width 20 height 20
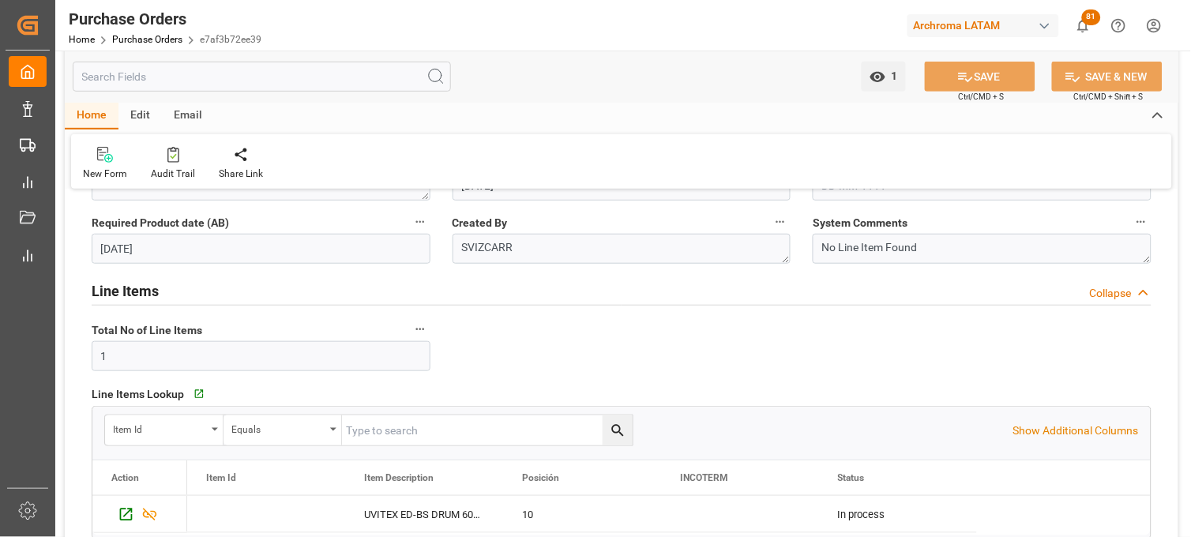
scroll to position [0, 0]
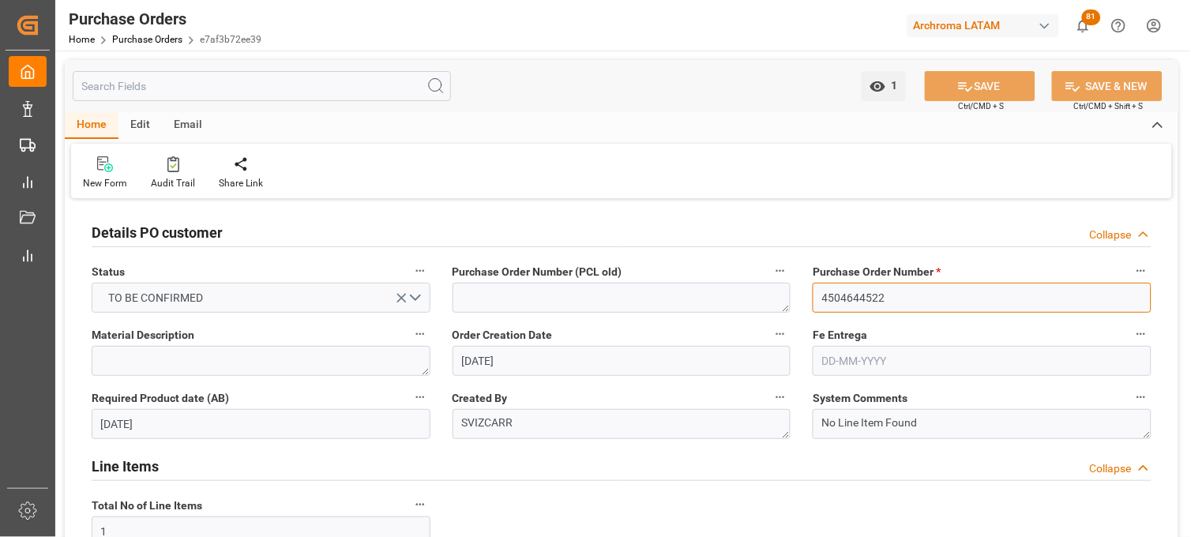
drag, startPoint x: 858, startPoint y: 297, endPoint x: 897, endPoint y: 298, distance: 38.7
click at [897, 298] on input "4504644522" at bounding box center [982, 298] width 339 height 30
